Goal: Find specific page/section: Find specific page/section

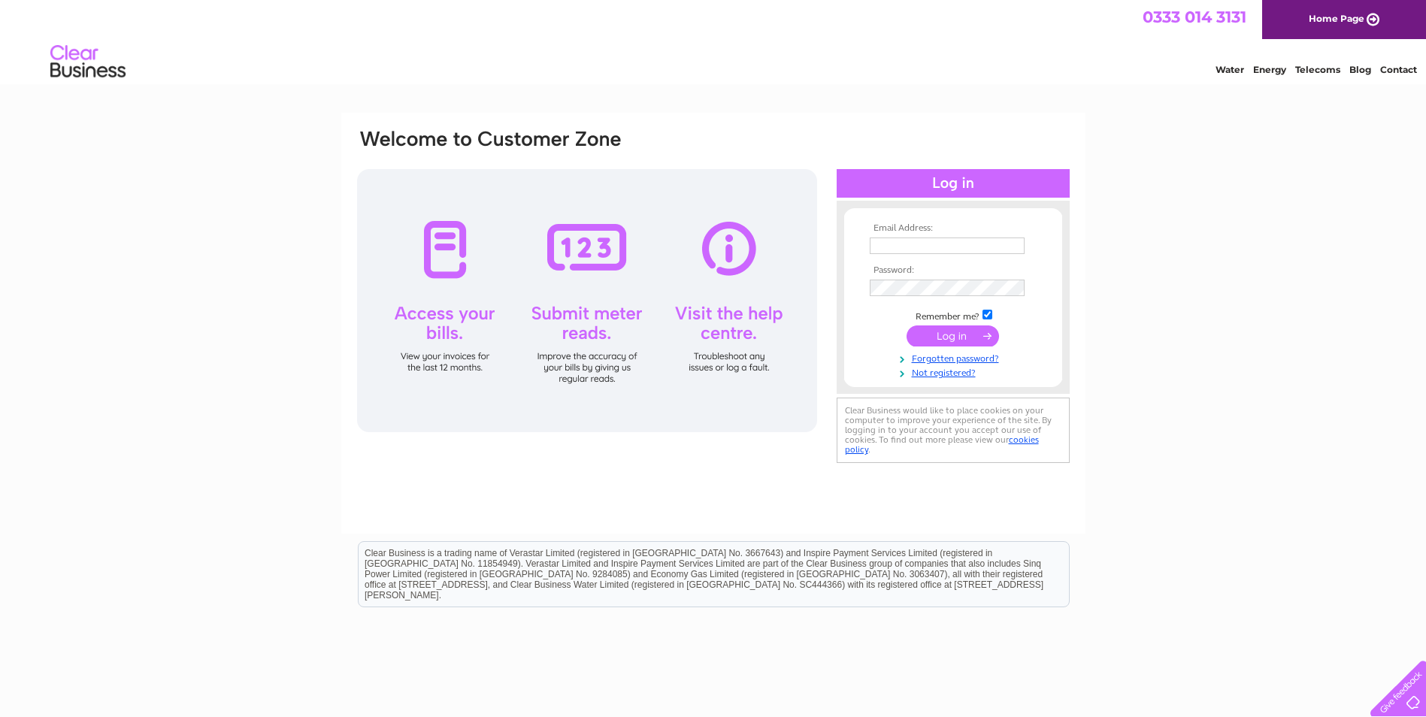
type input "ajcrane@dunechtestates.co.uk"
click at [865, 289] on form "Email Address: ajcrane@dunechtestates.co.uk Password:" at bounding box center [953, 301] width 218 height 157
click at [936, 331] on input "submit" at bounding box center [953, 337] width 92 height 21
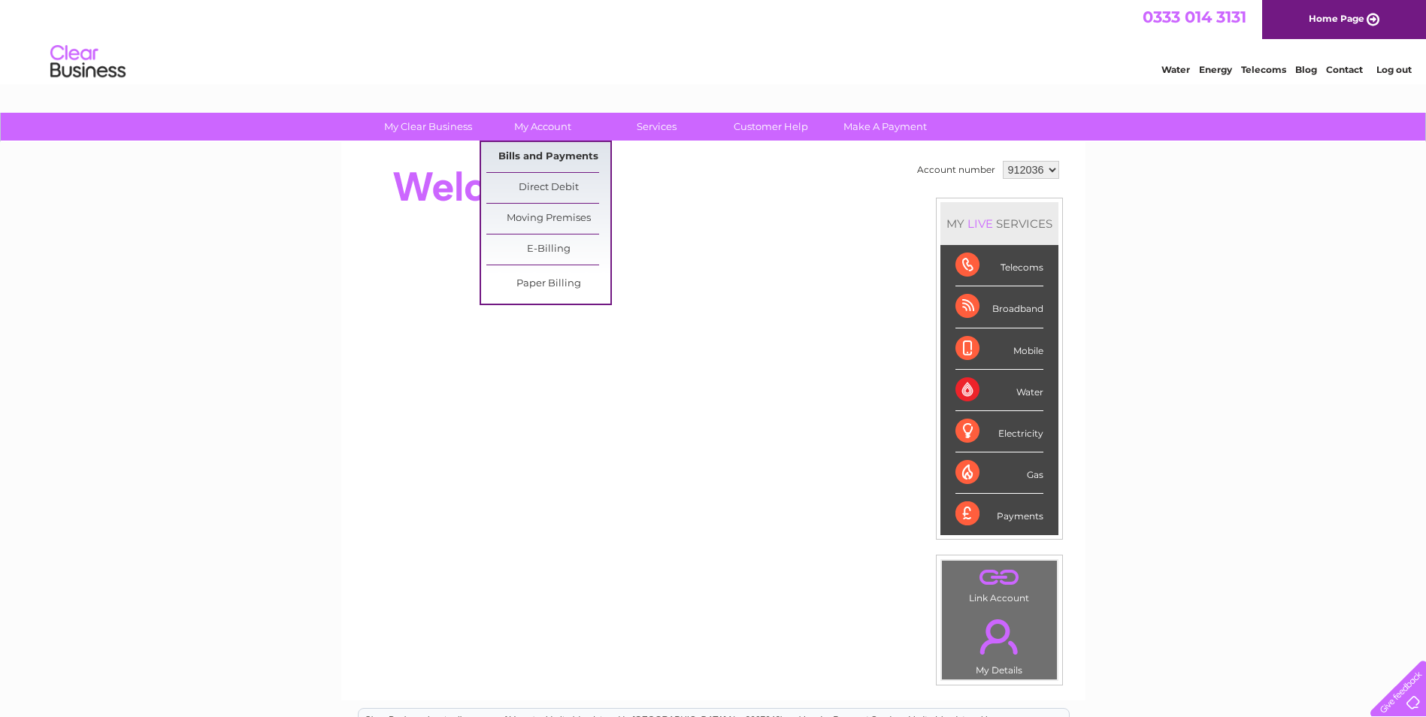
click at [553, 150] on link "Bills and Payments" at bounding box center [548, 157] width 124 height 30
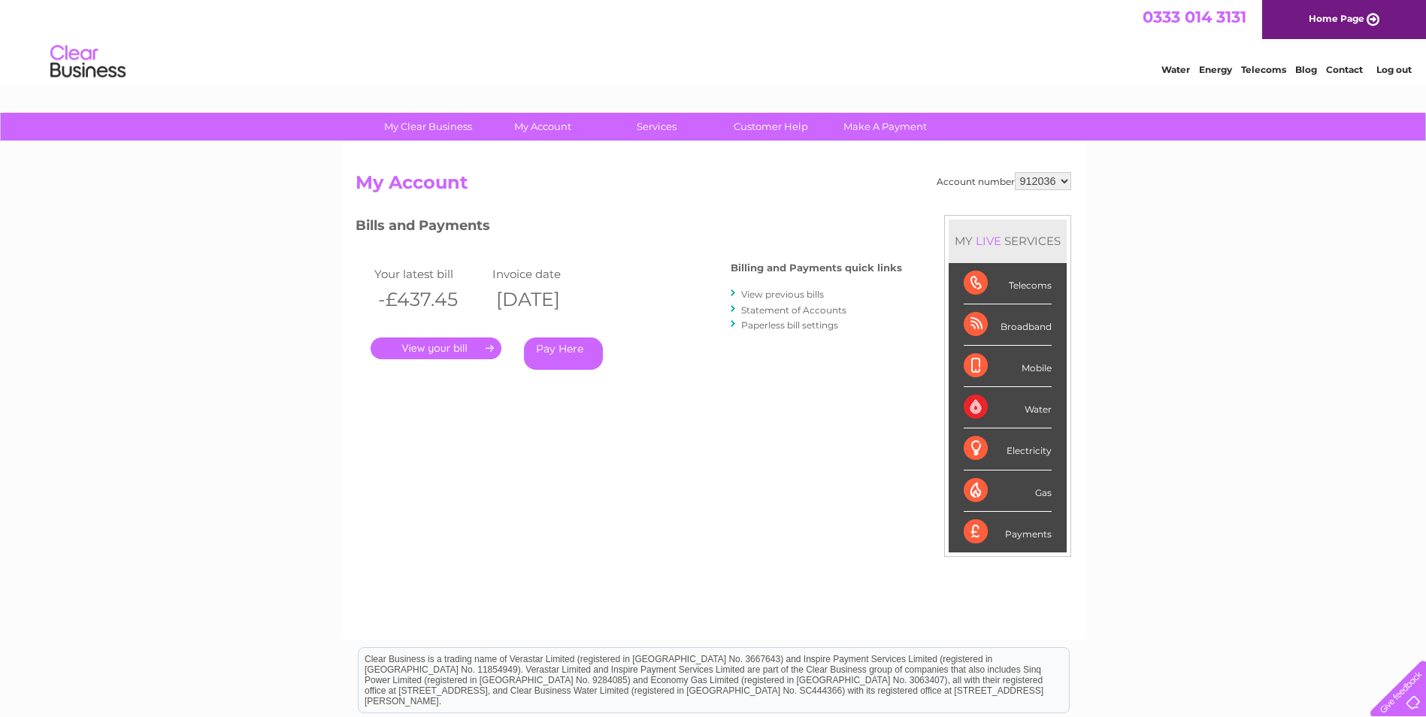
click at [427, 351] on link "." at bounding box center [436, 349] width 131 height 22
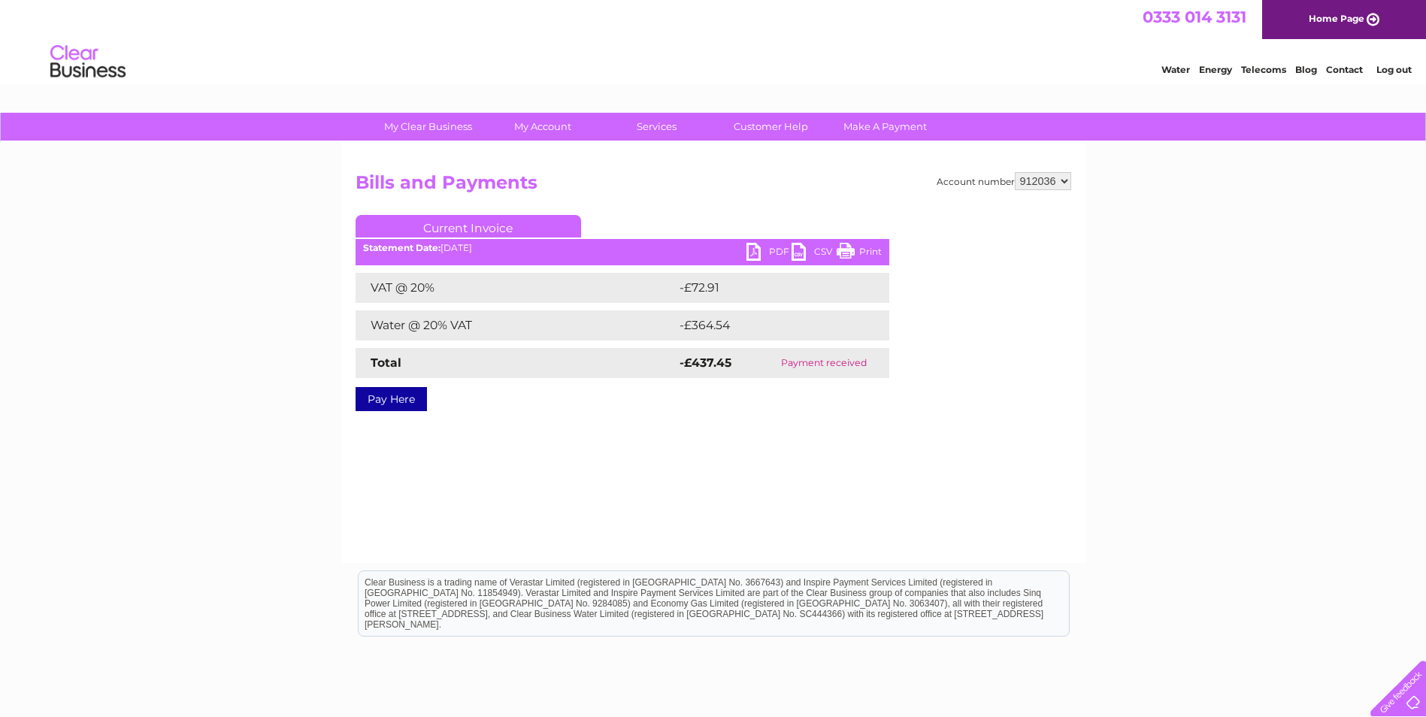
click at [771, 252] on link "PDF" at bounding box center [769, 254] width 45 height 22
